Goal: Task Accomplishment & Management: Use online tool/utility

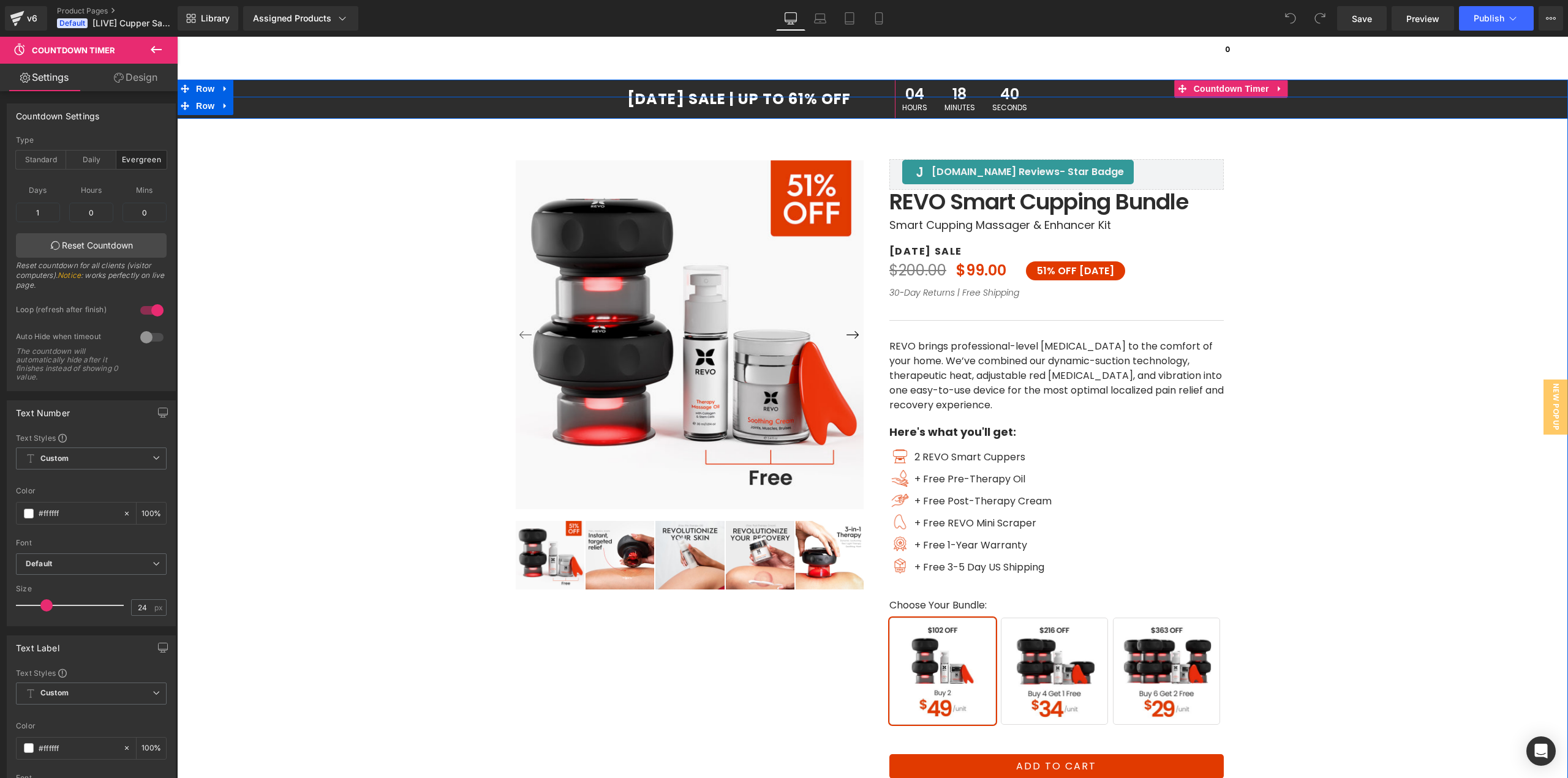
click at [953, 89] on span "18" at bounding box center [960, 95] width 30 height 17
click at [1220, 88] on span "Countdown Timer" at bounding box center [1231, 89] width 81 height 19
click at [47, 159] on div "Standard" at bounding box center [41, 160] width 50 height 19
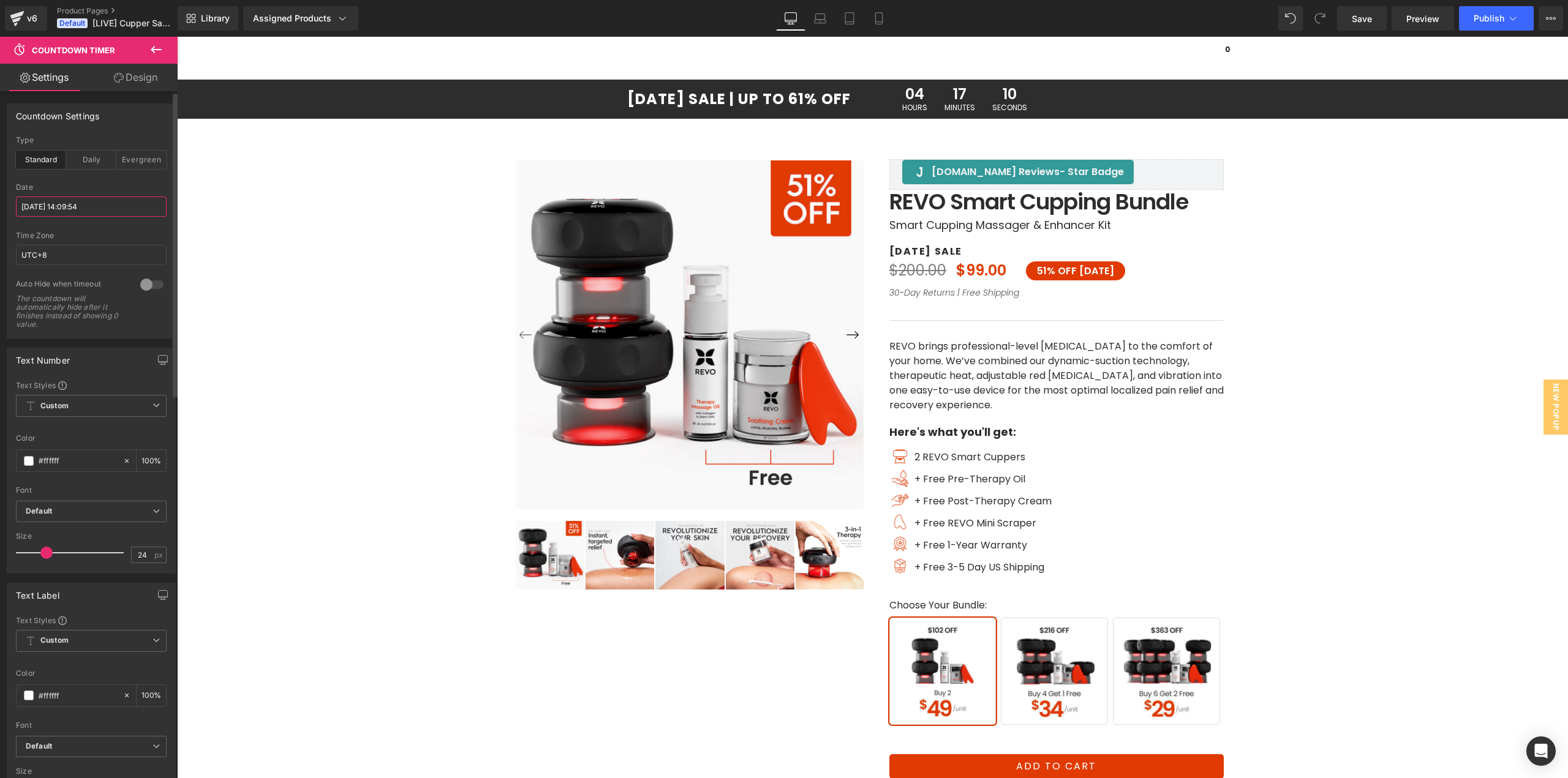
click at [70, 212] on input "[DATE] 14:09:54" at bounding box center [91, 206] width 151 height 20
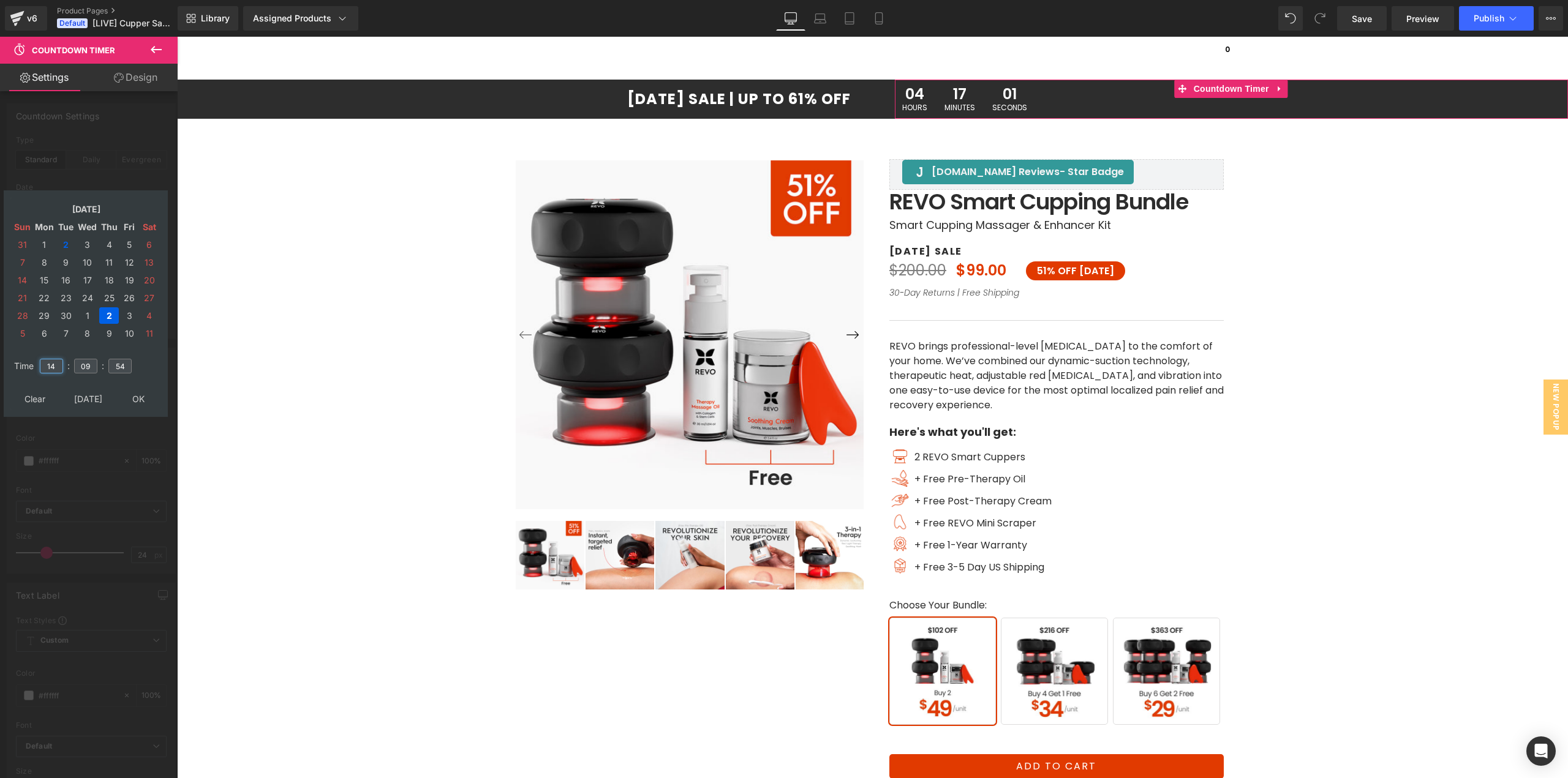
click at [58, 364] on input "14" at bounding box center [51, 366] width 24 height 15
type input "23"
click at [81, 365] on input "09" at bounding box center [86, 366] width 24 height 15
type input "59"
click at [125, 370] on input "54" at bounding box center [120, 366] width 24 height 15
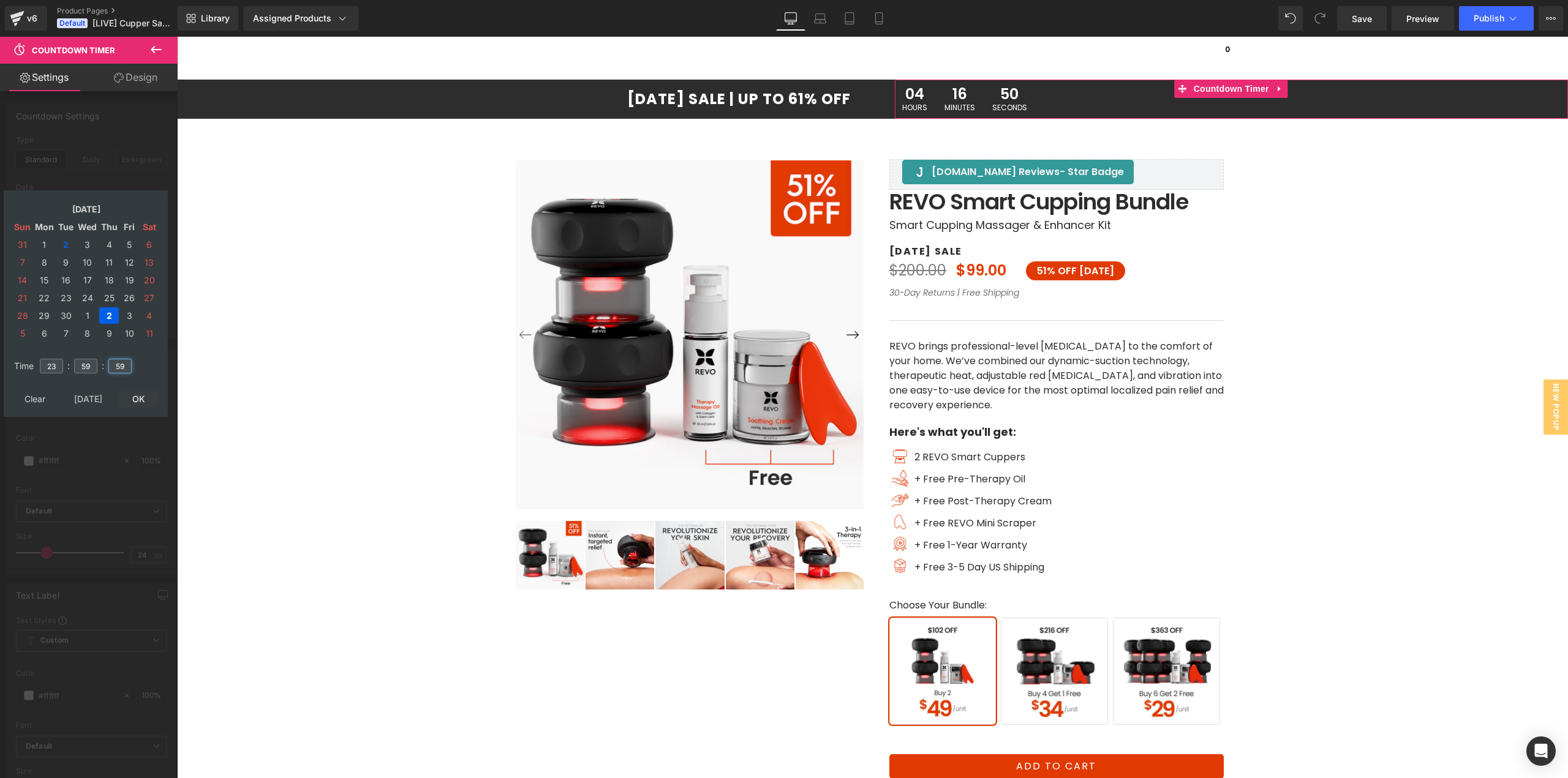
type input "59"
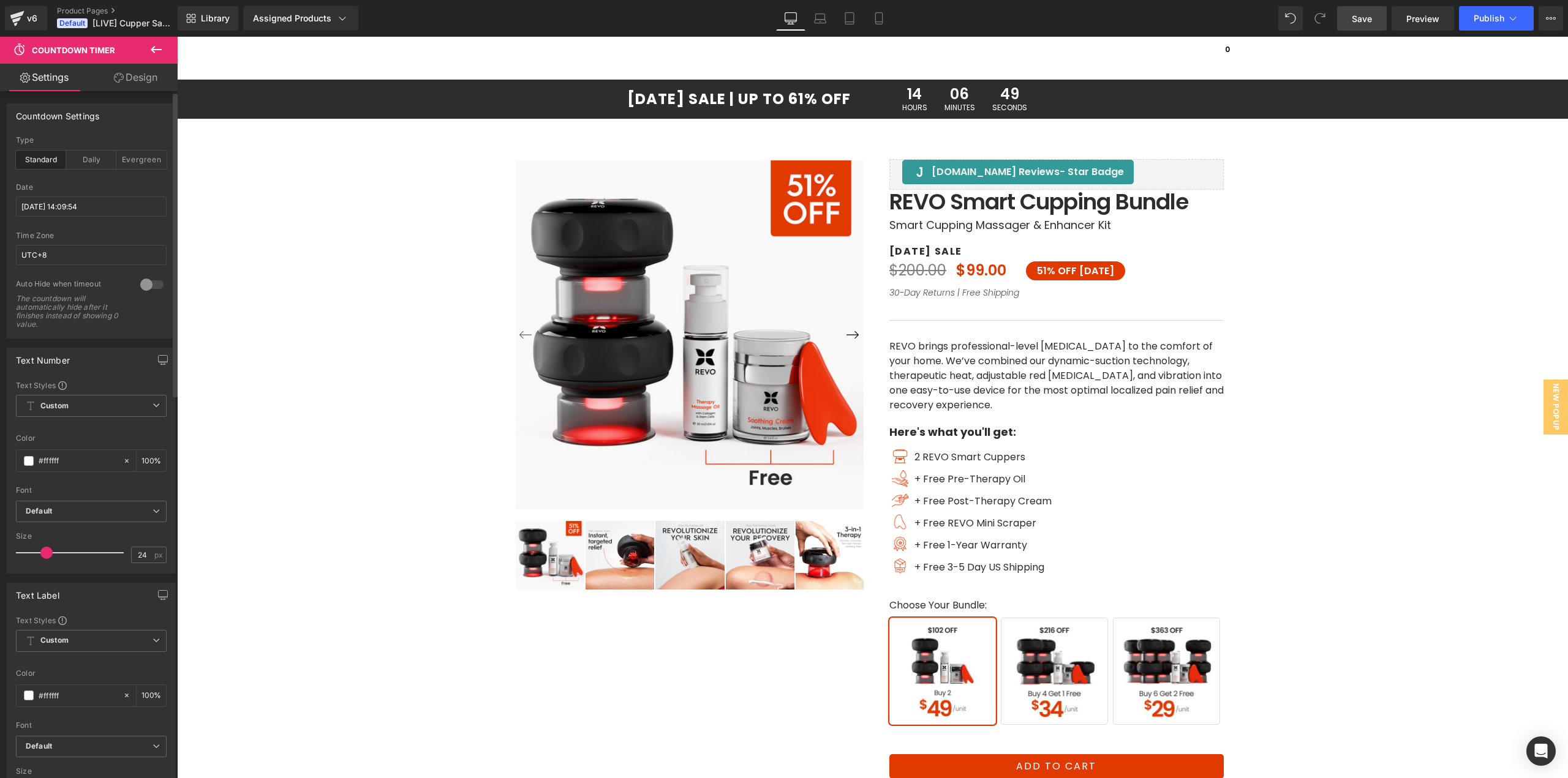
click at [1361, 20] on span "Save" at bounding box center [1362, 19] width 20 height 13
click at [120, 211] on input "[DATE] 14:09:54" at bounding box center [91, 206] width 151 height 20
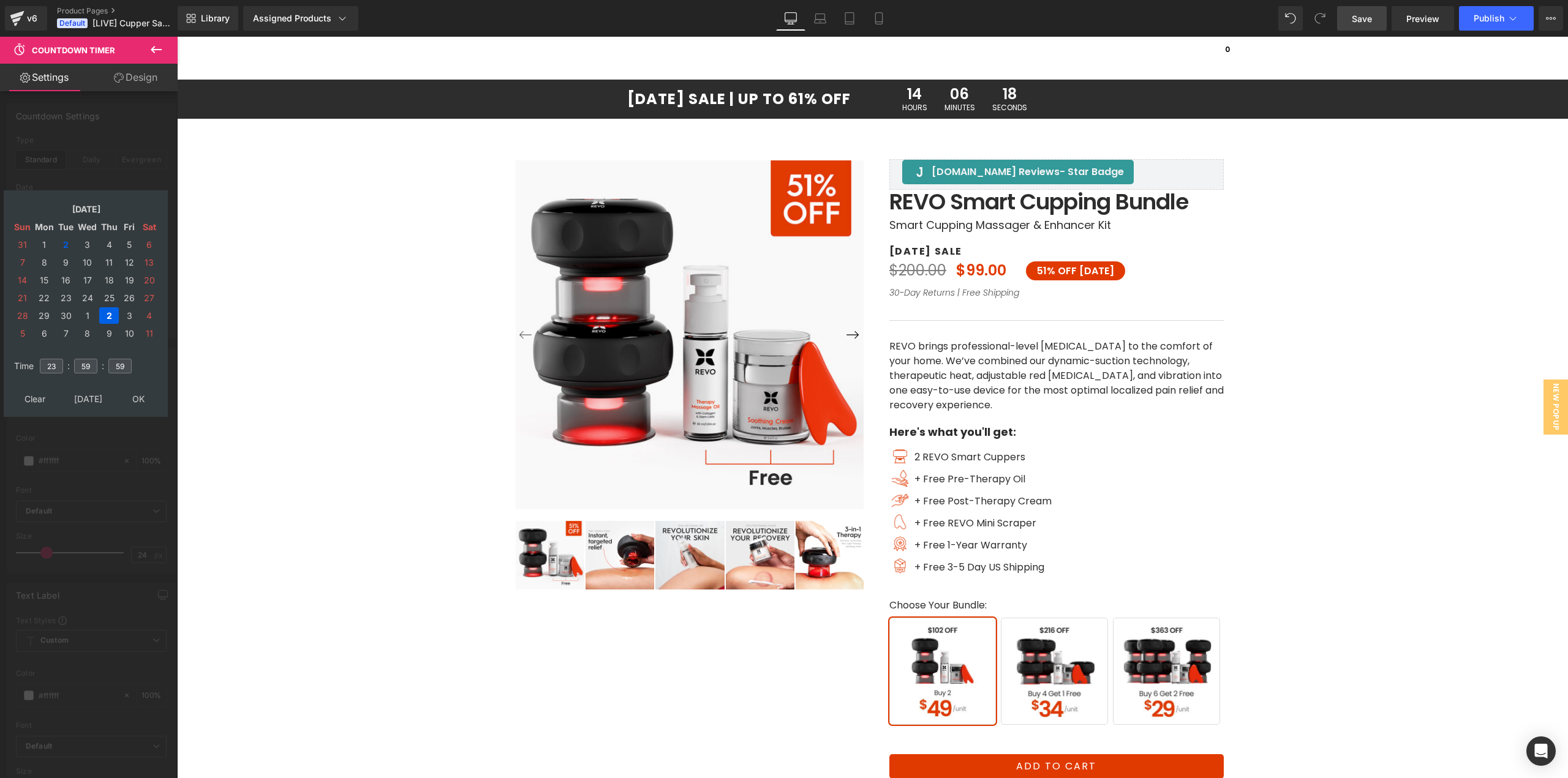
type input "[DATE] 23:59:59"
drag, startPoint x: 139, startPoint y: 401, endPoint x: 145, endPoint y: 404, distance: 6.7
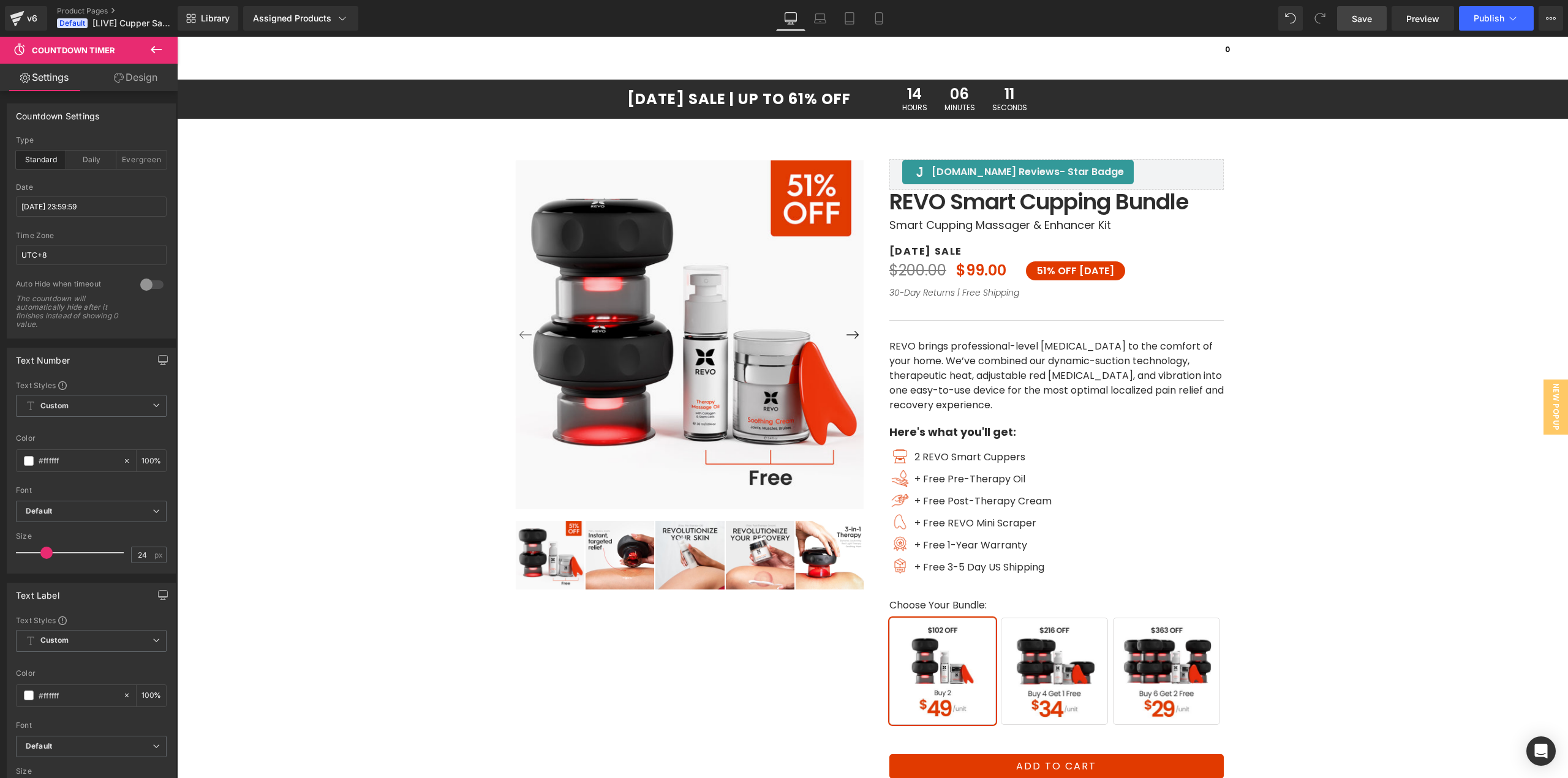
click at [1365, 15] on span "Save" at bounding box center [1362, 19] width 20 height 13
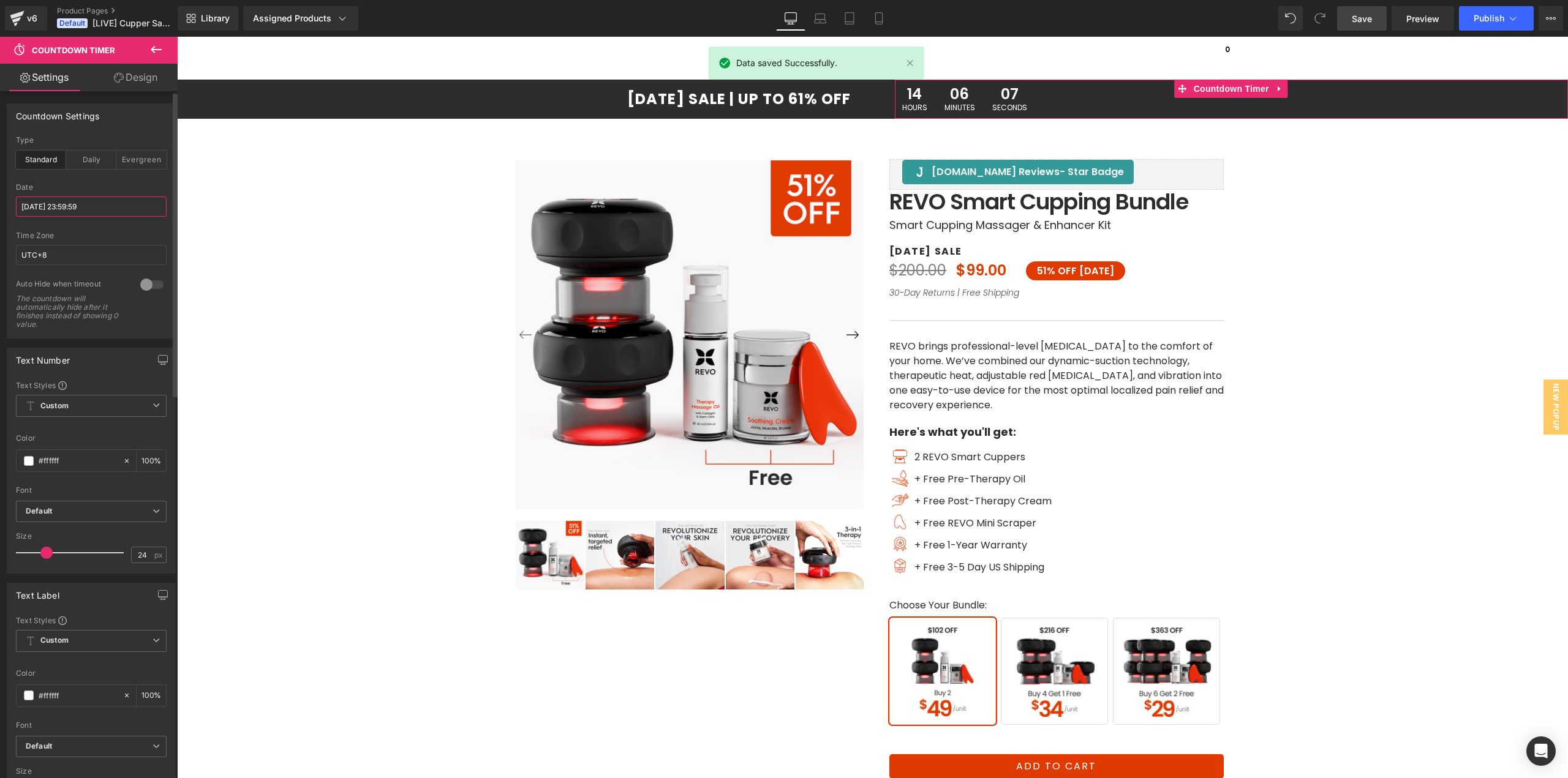
click at [90, 206] on input "[DATE] 23:59:59" at bounding box center [91, 206] width 151 height 20
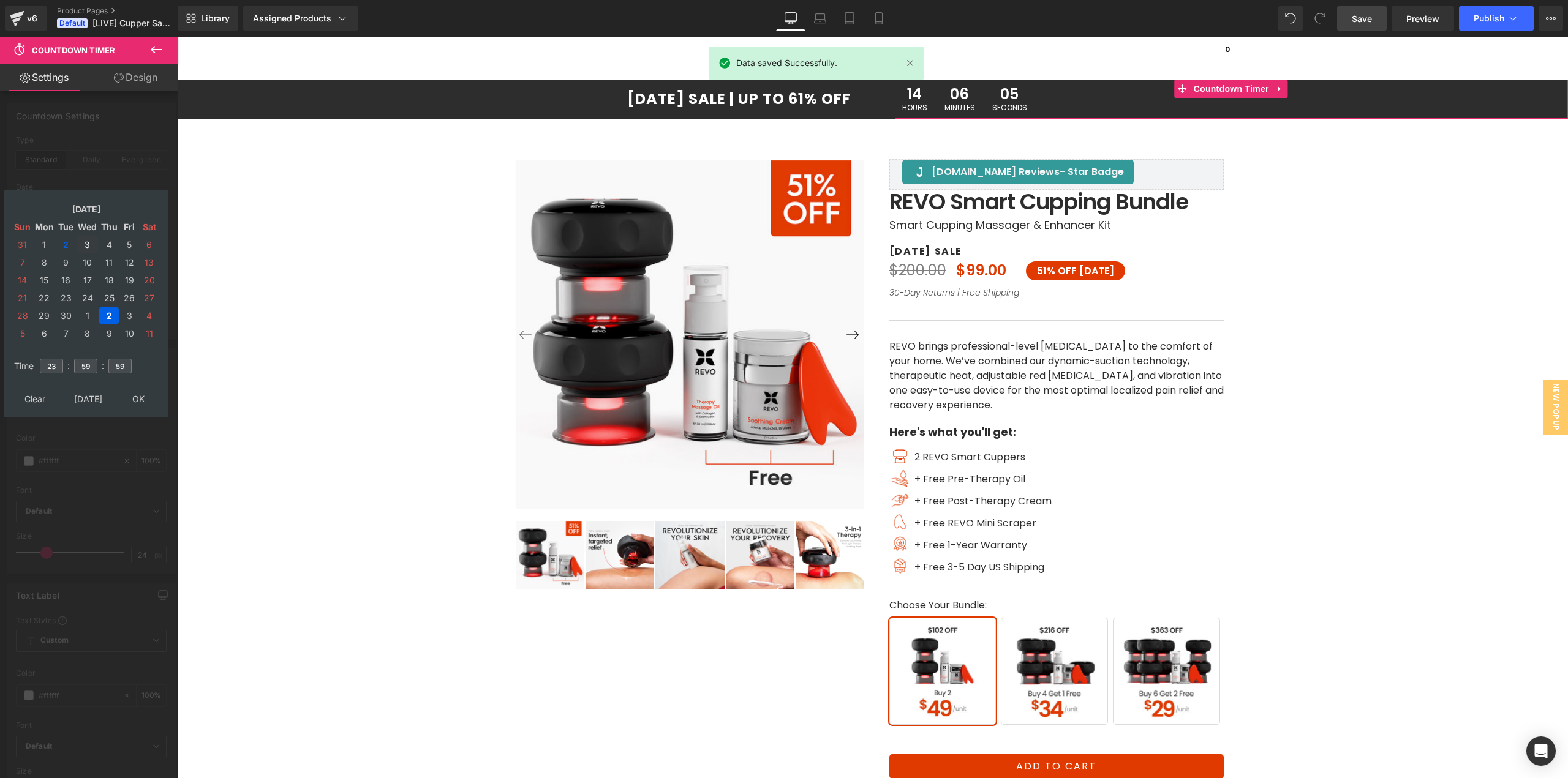
click at [88, 244] on td "3" at bounding box center [87, 244] width 22 height 17
click at [55, 368] on input "23" at bounding box center [51, 366] width 24 height 15
type input "12"
click at [89, 363] on input "59" at bounding box center [86, 366] width 24 height 15
type input "59"
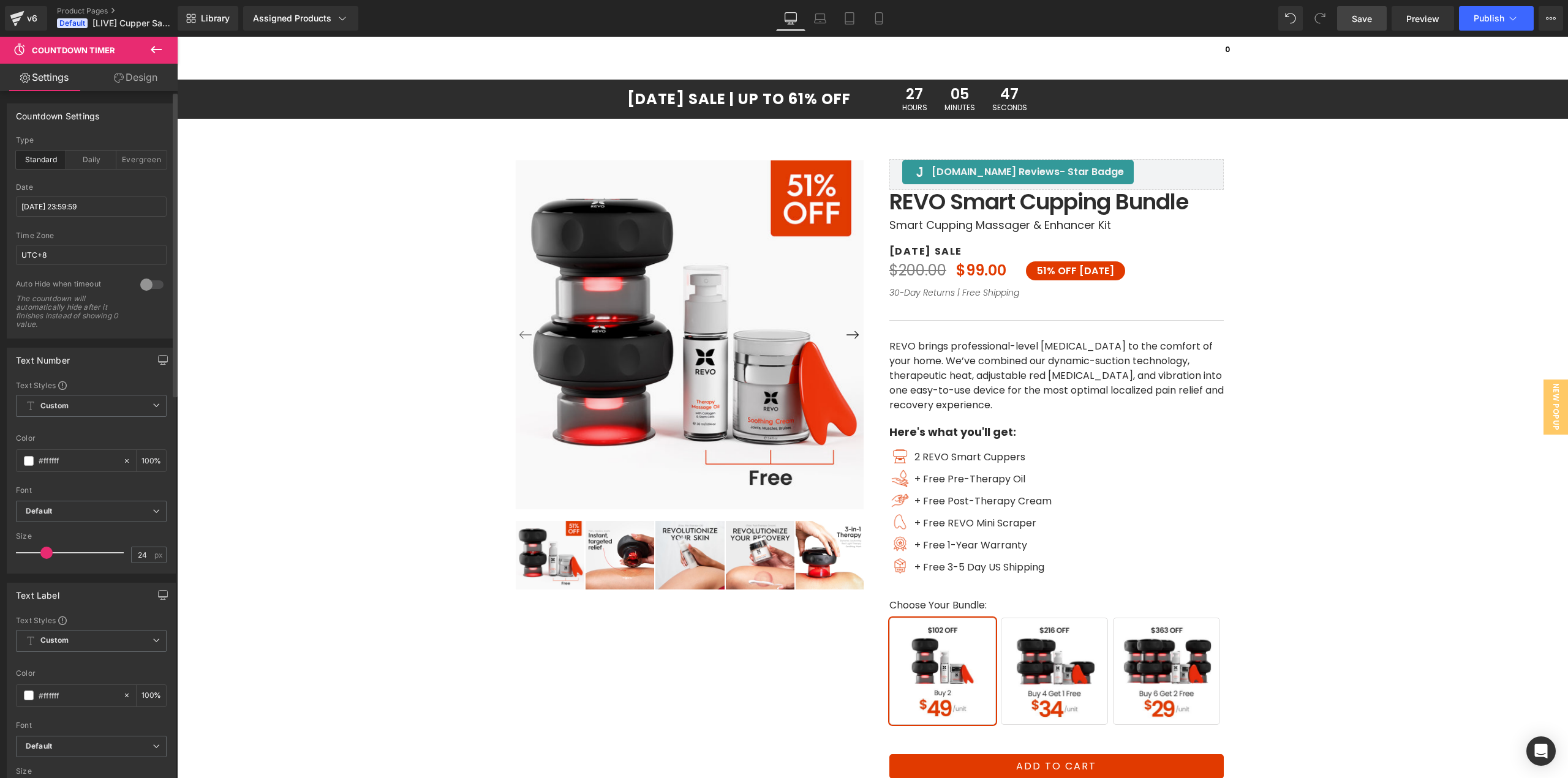
click at [1373, 12] on link "Save" at bounding box center [1362, 19] width 50 height 25
click at [1406, 20] on link "Preview" at bounding box center [1423, 19] width 63 height 25
drag, startPoint x: 145, startPoint y: 159, endPoint x: 2, endPoint y: 130, distance: 145.9
click at [145, 159] on div "Evergreen" at bounding box center [141, 160] width 50 height 19
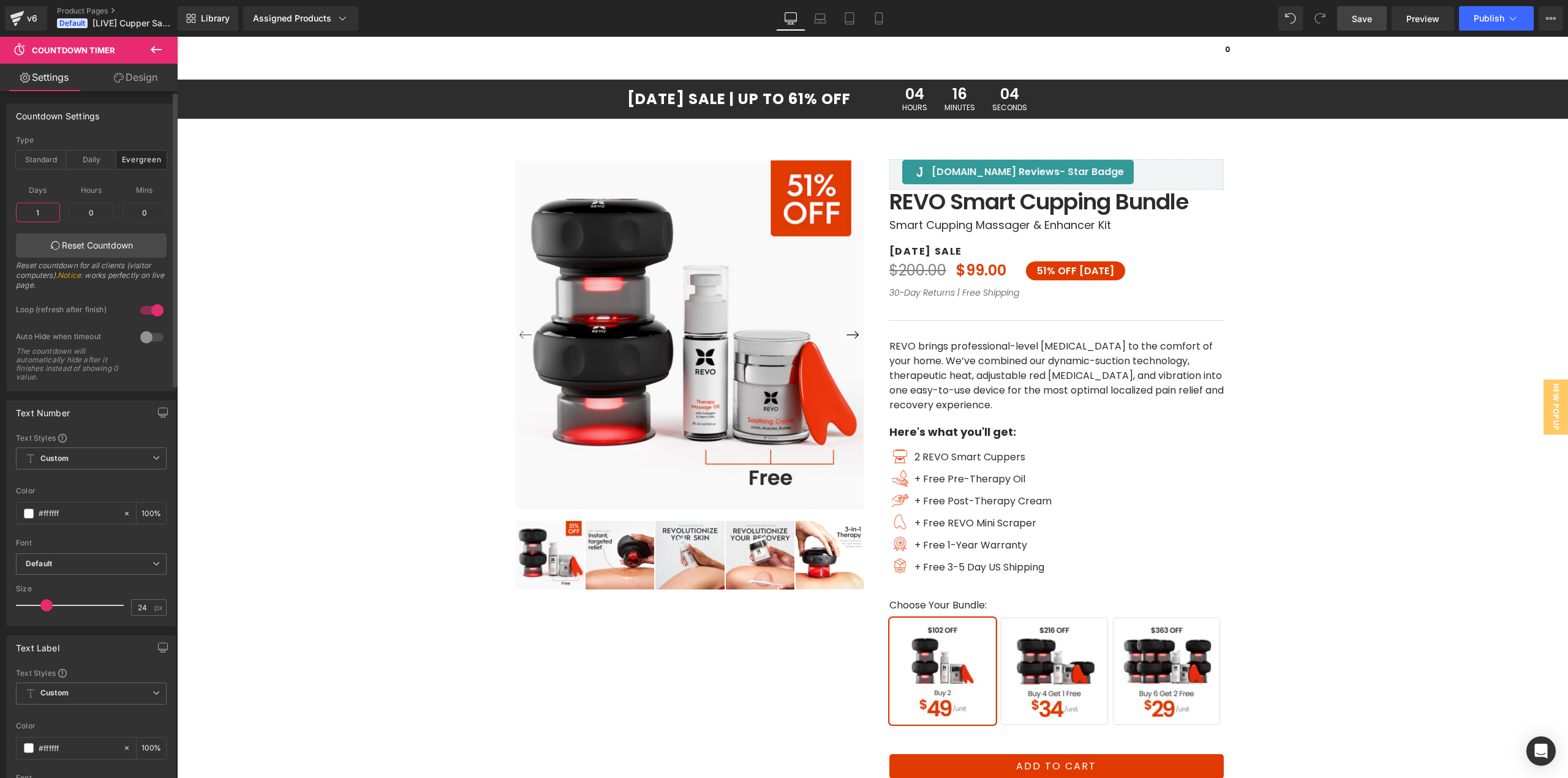
drag, startPoint x: 48, startPoint y: 210, endPoint x: 13, endPoint y: 218, distance: 35.9
click at [7, 215] on div "evergreen Type Standard Daily Evergreen [DATE] 14:09:54 Date [DATE] 23:59:59 UT…" at bounding box center [91, 263] width 168 height 255
drag, startPoint x: 45, startPoint y: 211, endPoint x: 5, endPoint y: 216, distance: 40.3
click at [6, 215] on div "Countdown Settings evergreen Type Standard Daily Evergreen [DATE] 14:09:54 Date…" at bounding box center [91, 242] width 183 height 297
type input "0"
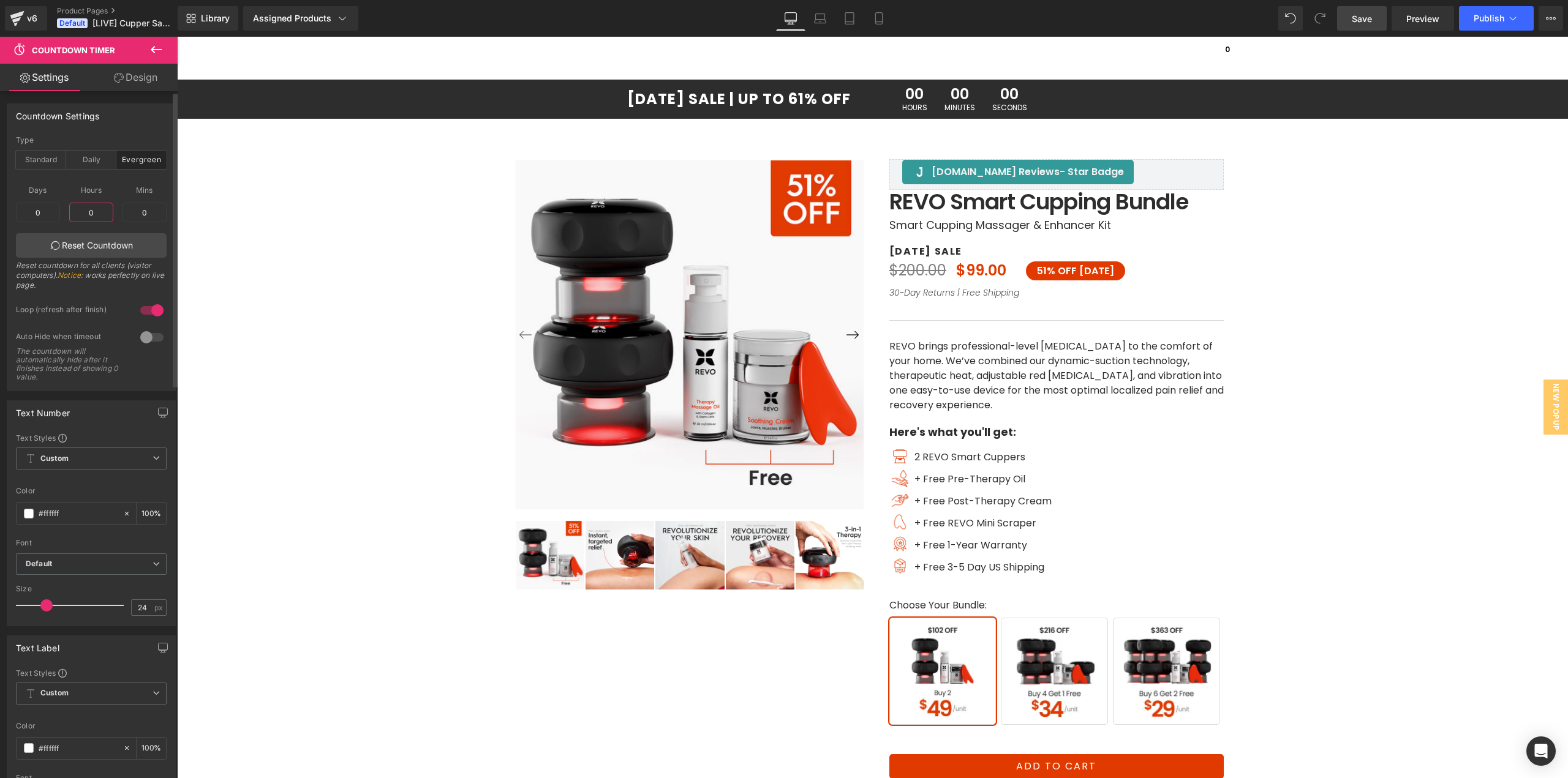
drag, startPoint x: 82, startPoint y: 213, endPoint x: 74, endPoint y: 216, distance: 8.5
click at [74, 214] on input "0" at bounding box center [91, 213] width 44 height 20
type input "4"
drag, startPoint x: 1364, startPoint y: 20, endPoint x: 1399, endPoint y: 24, distance: 35.2
click at [1364, 22] on span "Save" at bounding box center [1362, 19] width 20 height 13
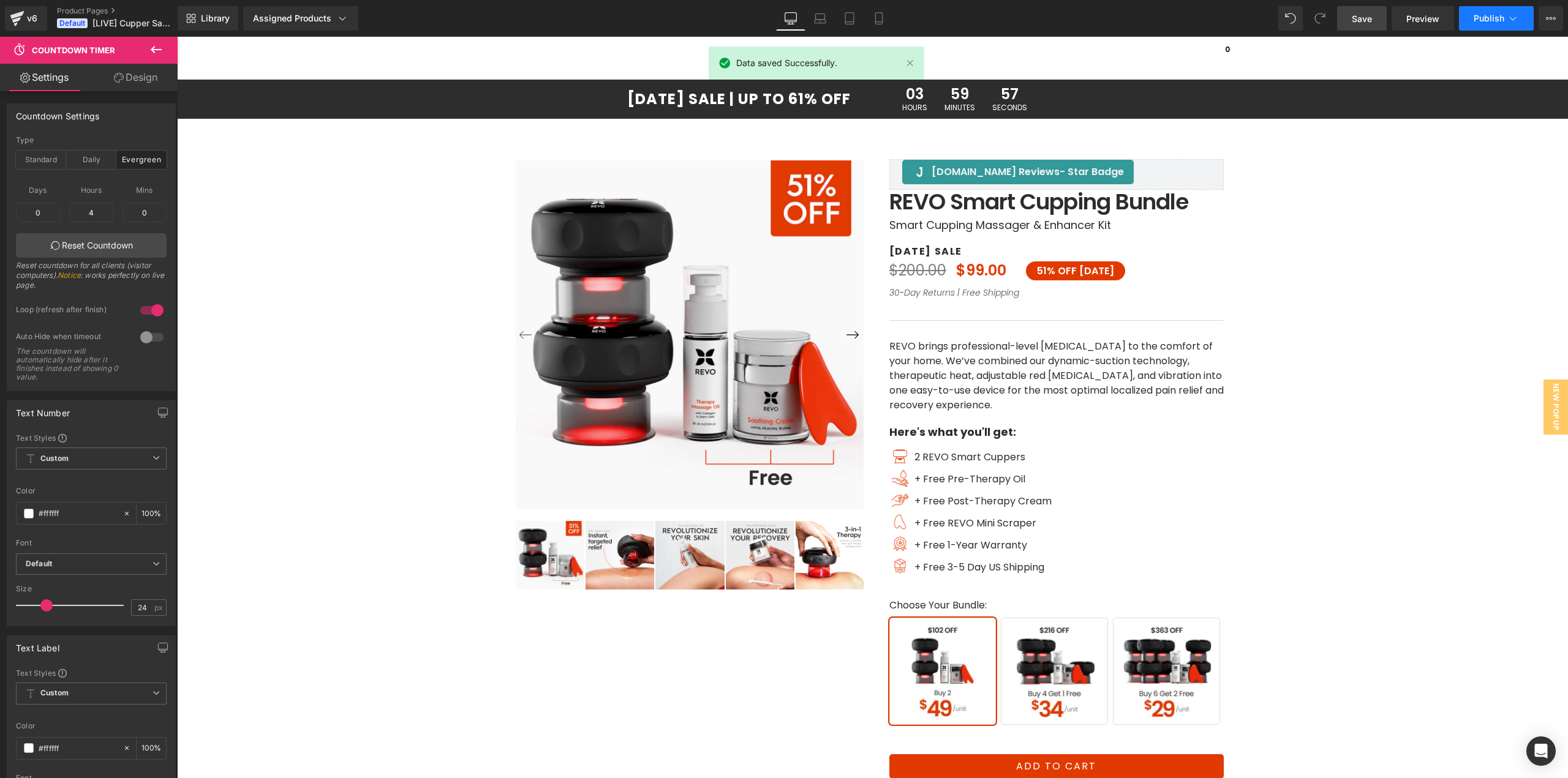
click at [1476, 16] on span "Publish" at bounding box center [1489, 19] width 30 height 10
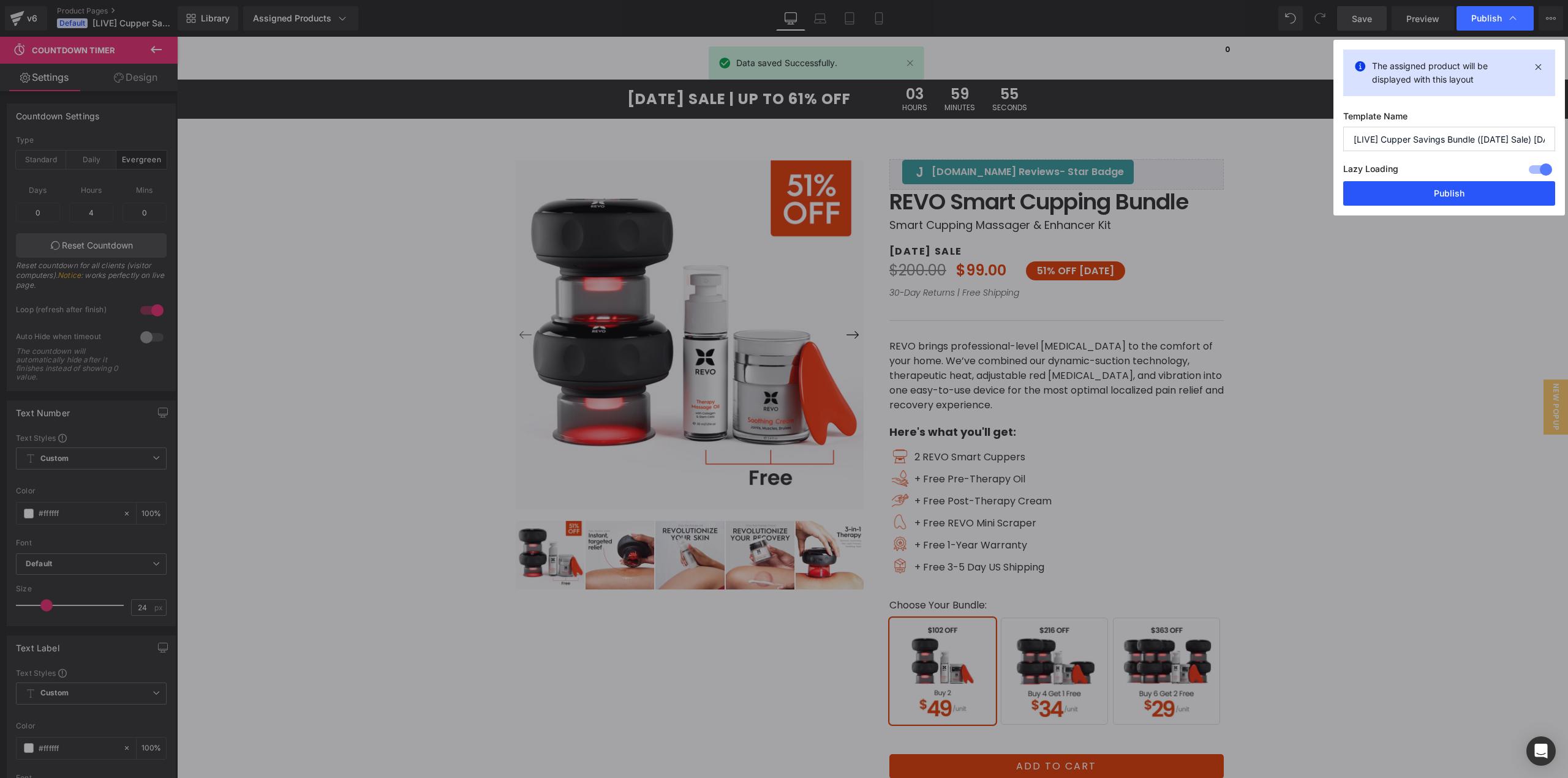
click at [1434, 193] on button "Publish" at bounding box center [1450, 193] width 212 height 25
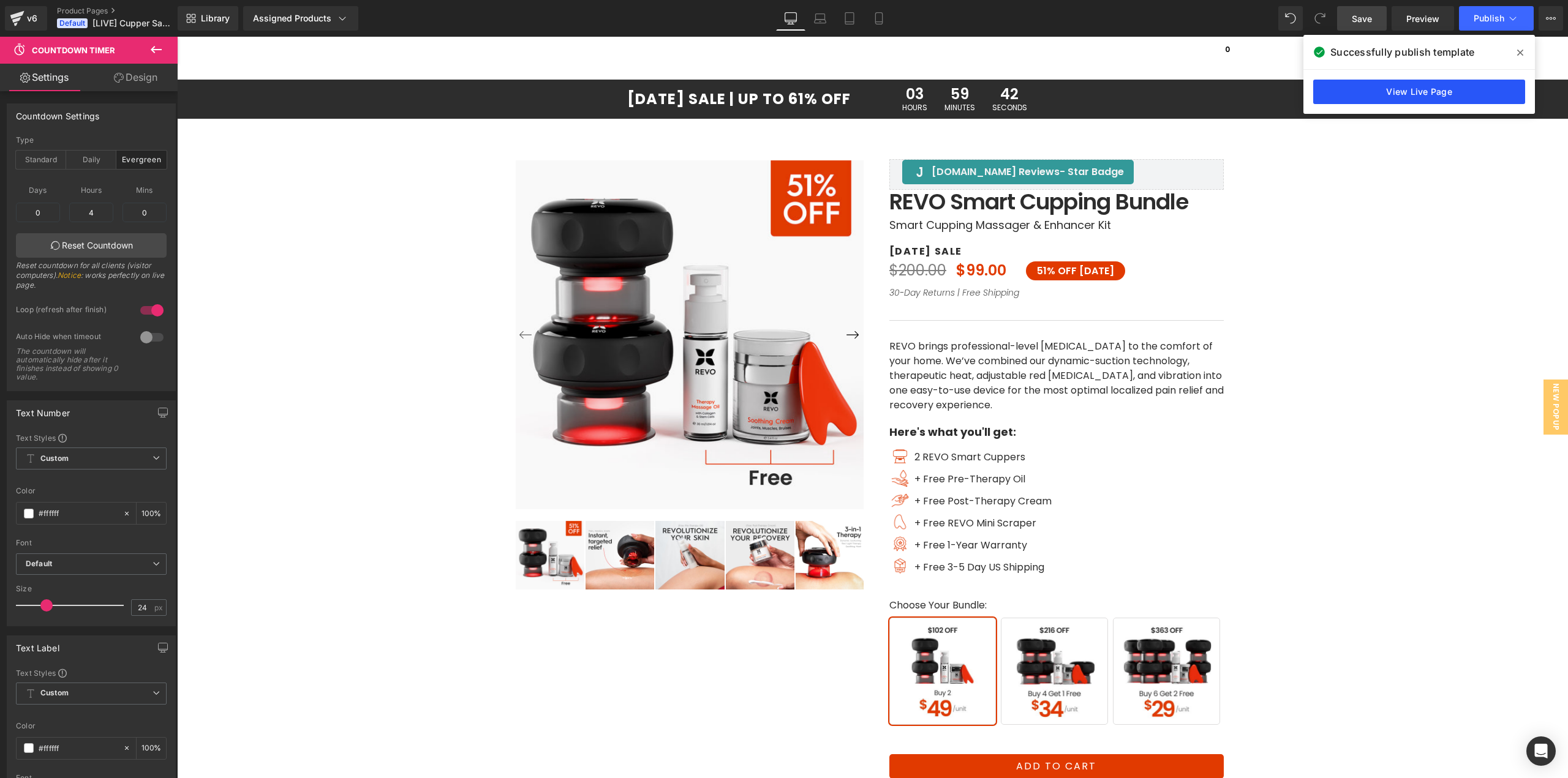
click at [1397, 99] on link "View Live Page" at bounding box center [1419, 92] width 212 height 25
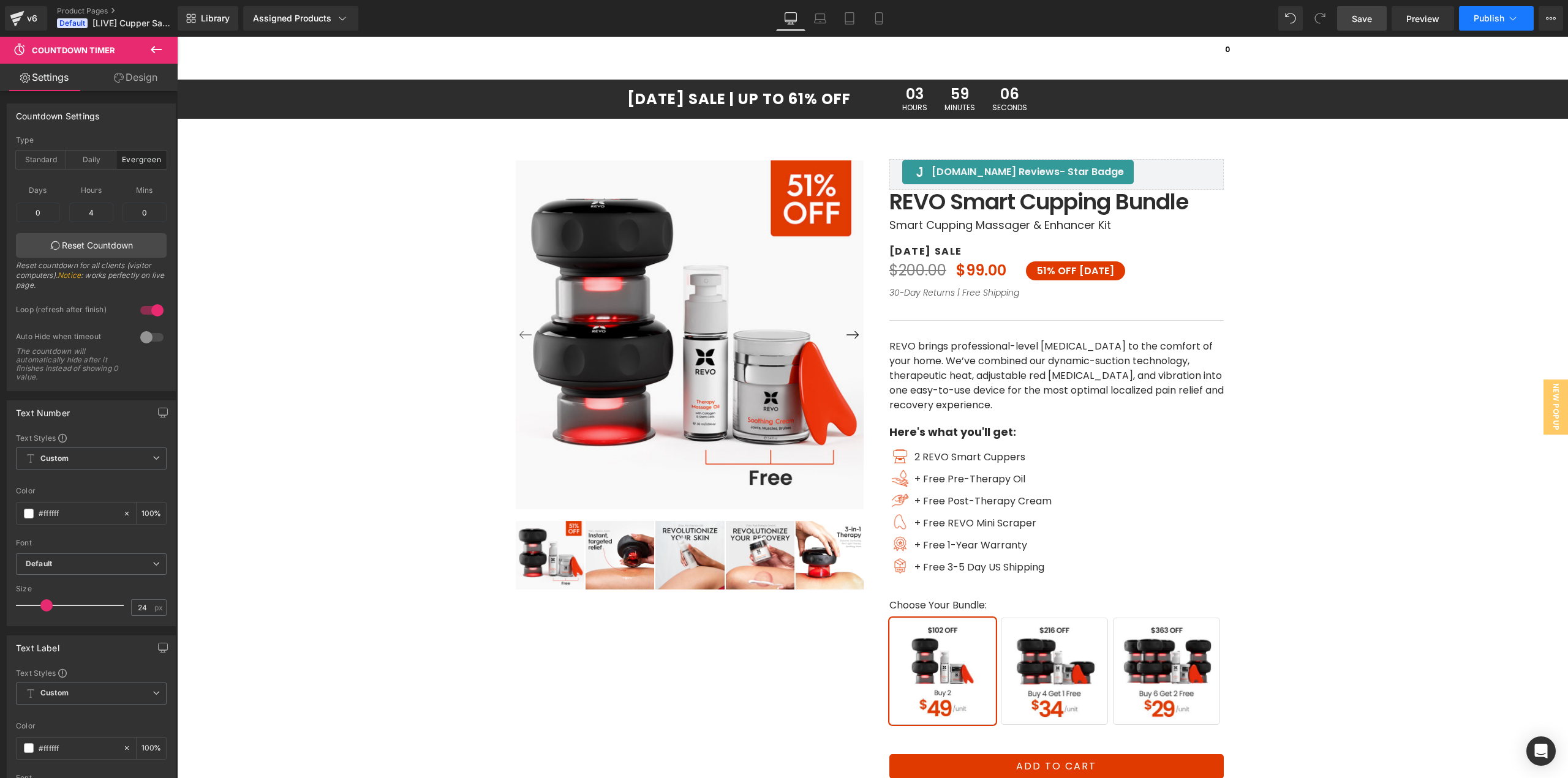
click at [1491, 22] on span "Publish" at bounding box center [1489, 19] width 30 height 10
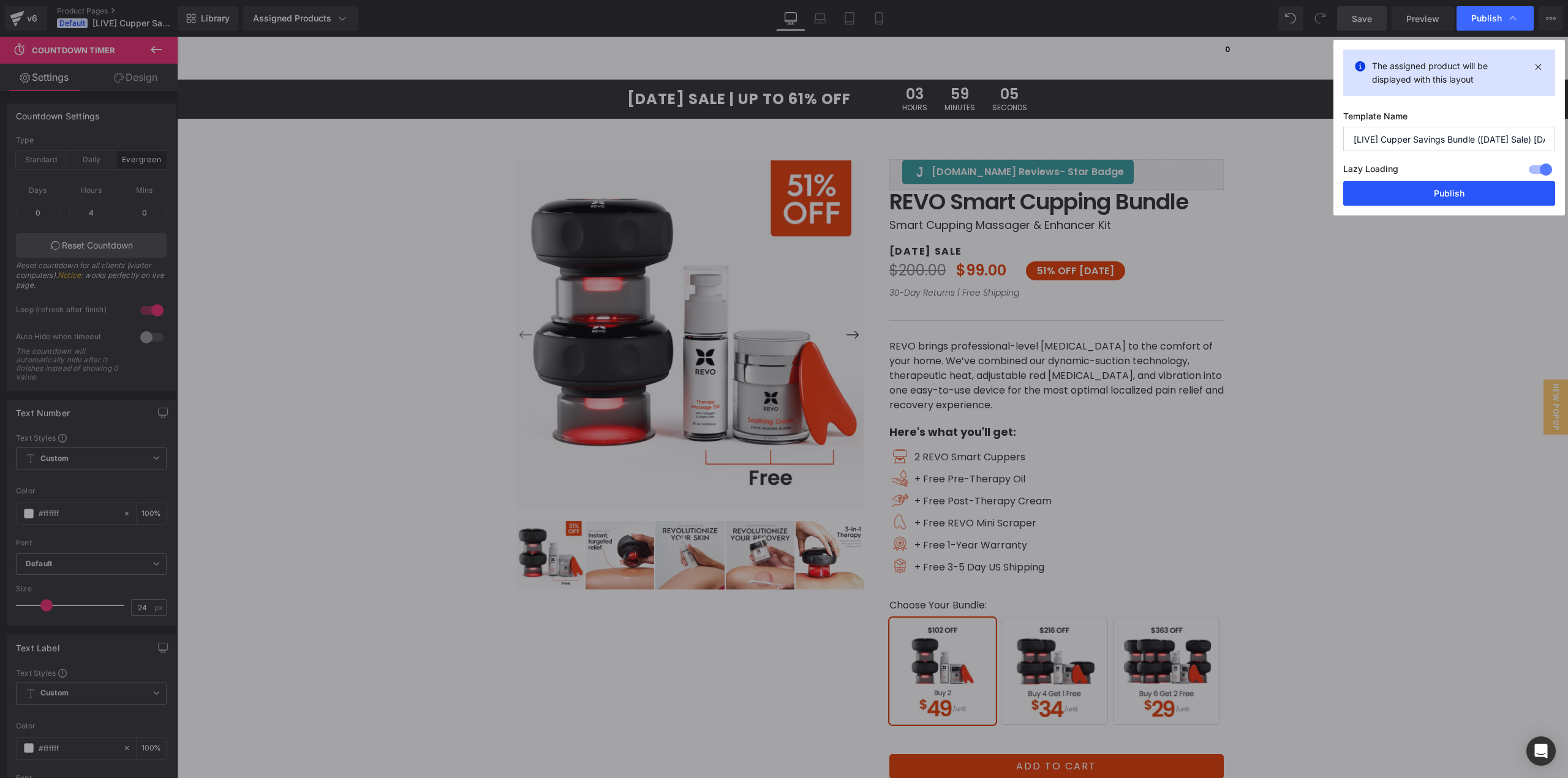
click at [1433, 195] on button "Publish" at bounding box center [1450, 193] width 212 height 25
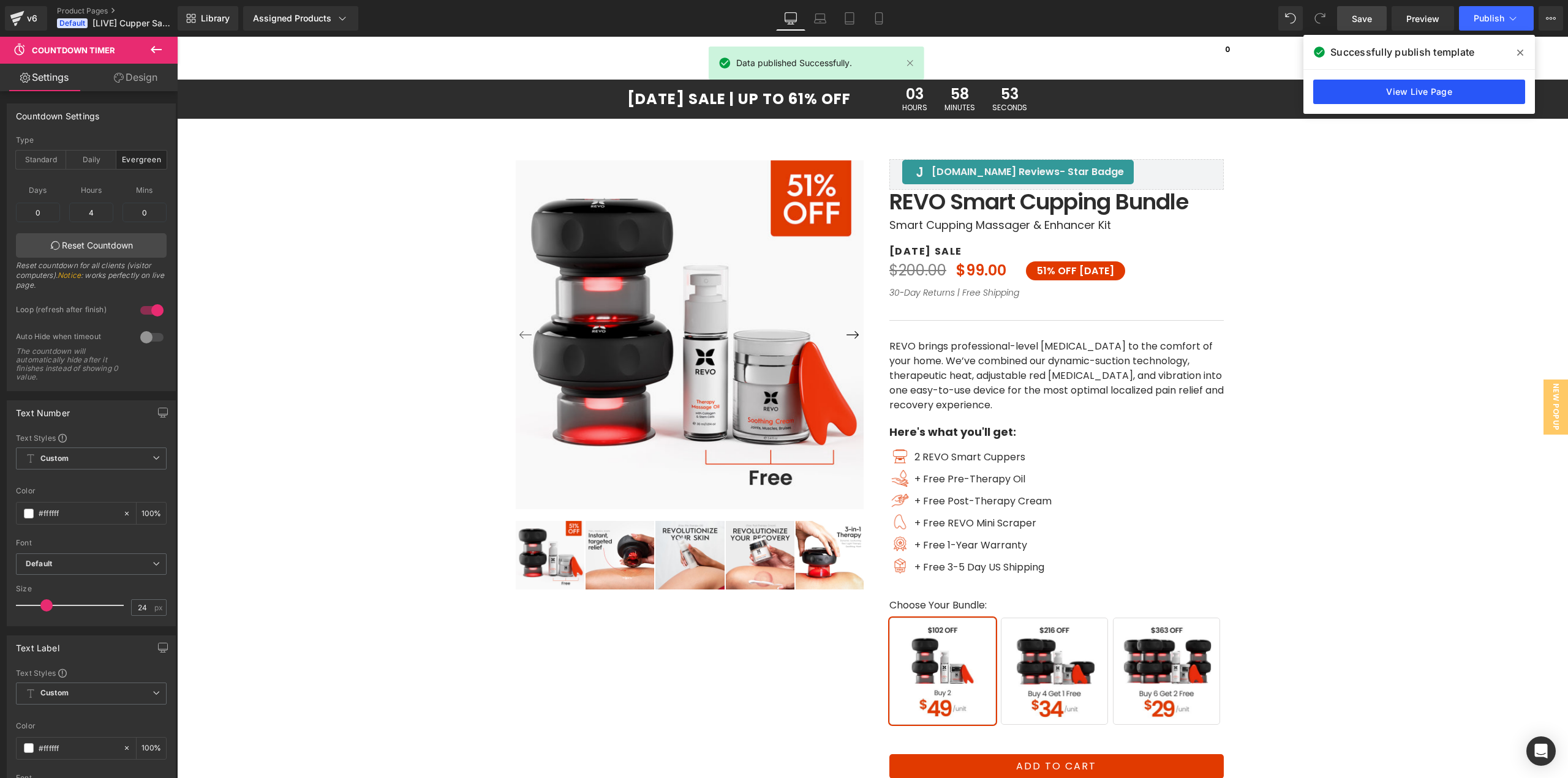
click at [1426, 94] on link "View Live Page" at bounding box center [1419, 92] width 212 height 25
